Goal: Task Accomplishment & Management: Manage account settings

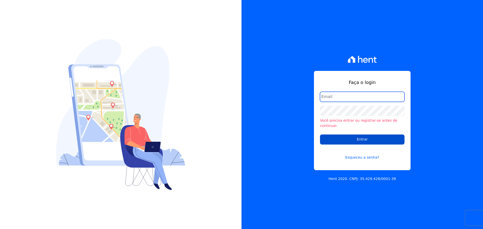
type input "[EMAIL_ADDRESS][DOMAIN_NAME]"
click at [348, 138] on input "Entrar" at bounding box center [362, 140] width 85 height 10
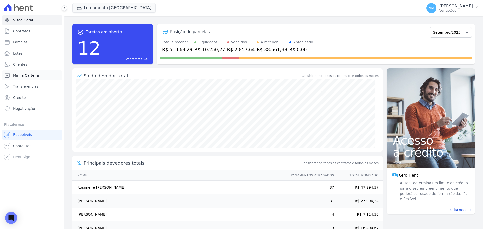
click at [23, 76] on span "Minha Carteira" at bounding box center [26, 75] width 26 height 5
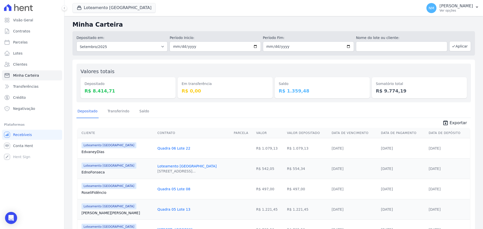
drag, startPoint x: 80, startPoint y: 176, endPoint x: 180, endPoint y: 167, distance: 100.5
click at [180, 167] on tr "Loteamento Jardim Itália Edno Fonseca Loteamento Jardim Itália Rua Águia, nº15,…" at bounding box center [274, 169] width 393 height 20
click at [180, 167] on link "Loteamento Jardim Itália" at bounding box center [187, 166] width 59 height 4
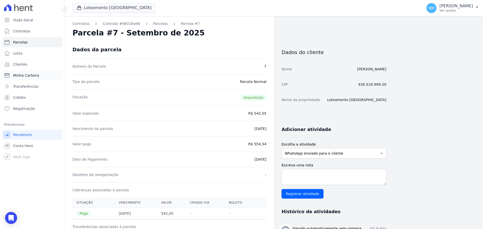
click at [36, 73] on link "Minha Carteira" at bounding box center [32, 75] width 60 height 10
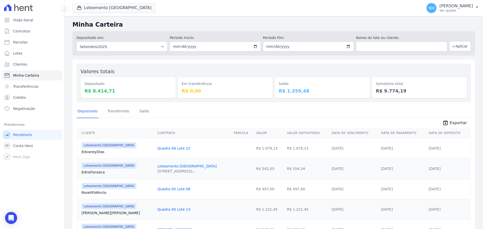
drag, startPoint x: 79, startPoint y: 174, endPoint x: 180, endPoint y: 168, distance: 100.6
click at [180, 168] on tr "Loteamento Jardim Itália Edno Fonseca Loteamento Jardim Itália Rua Águia, nº15,…" at bounding box center [274, 169] width 393 height 20
copy tr "Edno Fonseca Loteamento Jardim Itália"
